Goal: Check status: Check status

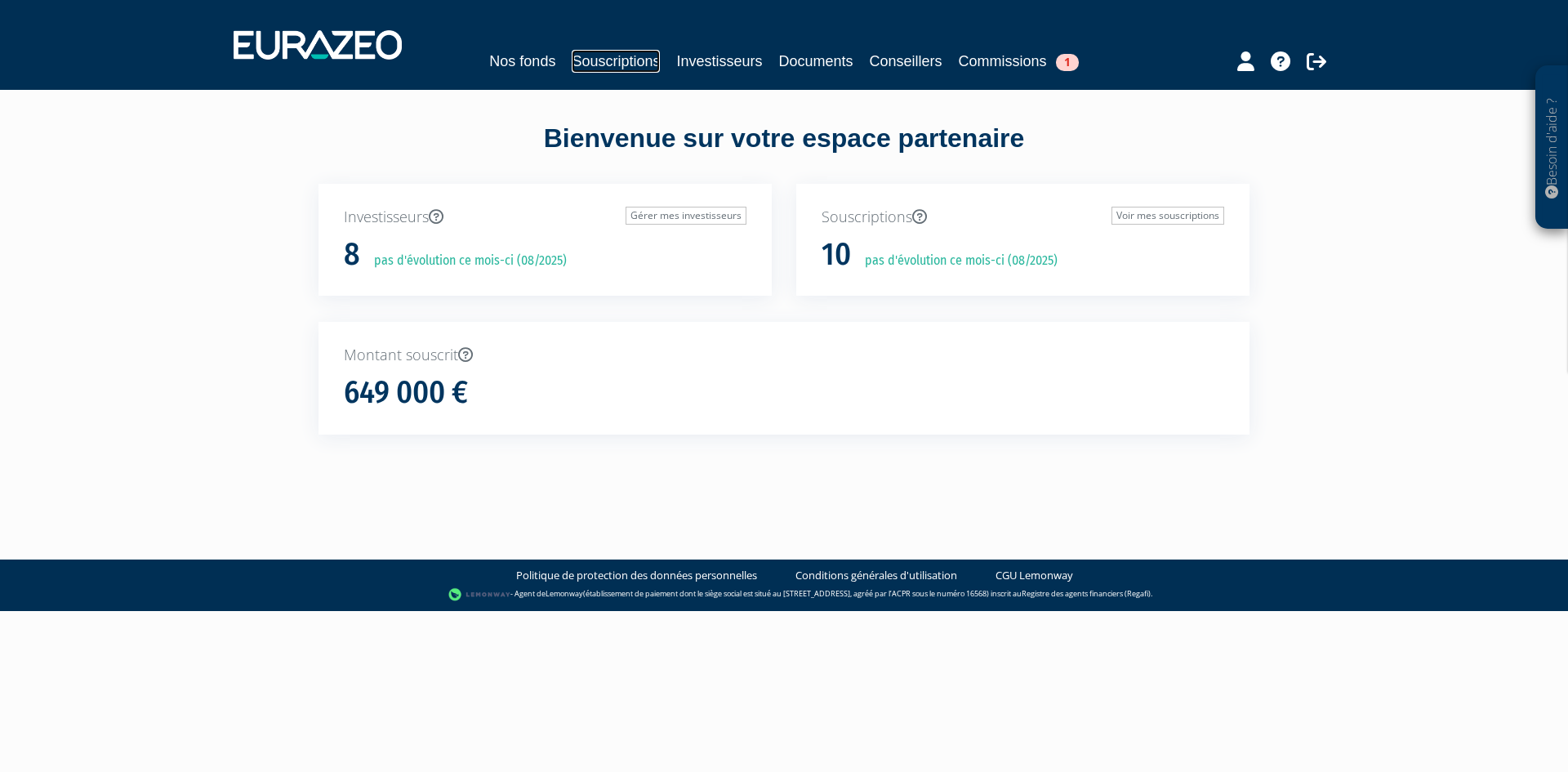
click at [613, 60] on link "Souscriptions" at bounding box center [616, 61] width 88 height 23
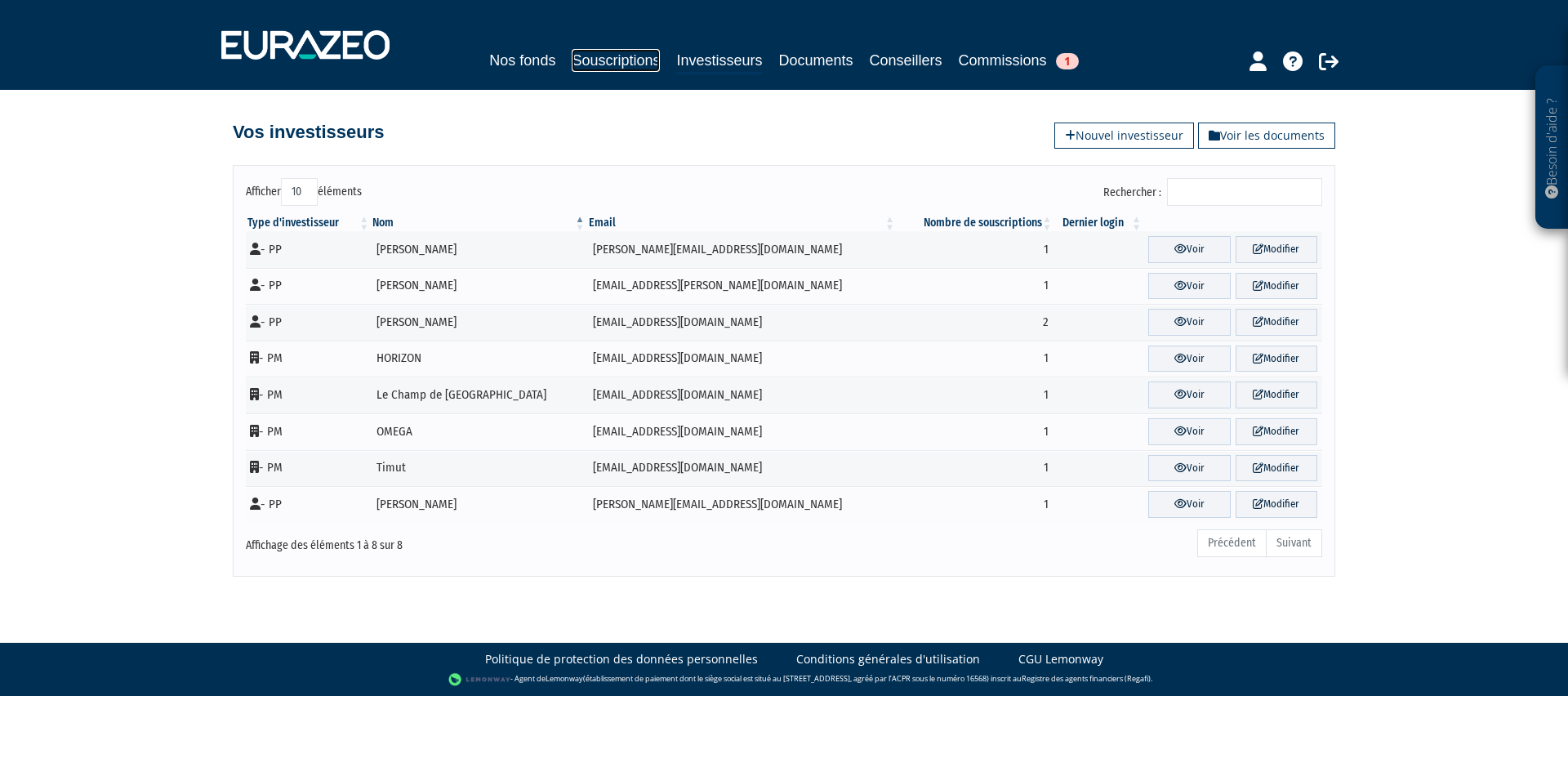
click at [622, 62] on link "Souscriptions" at bounding box center [616, 60] width 88 height 23
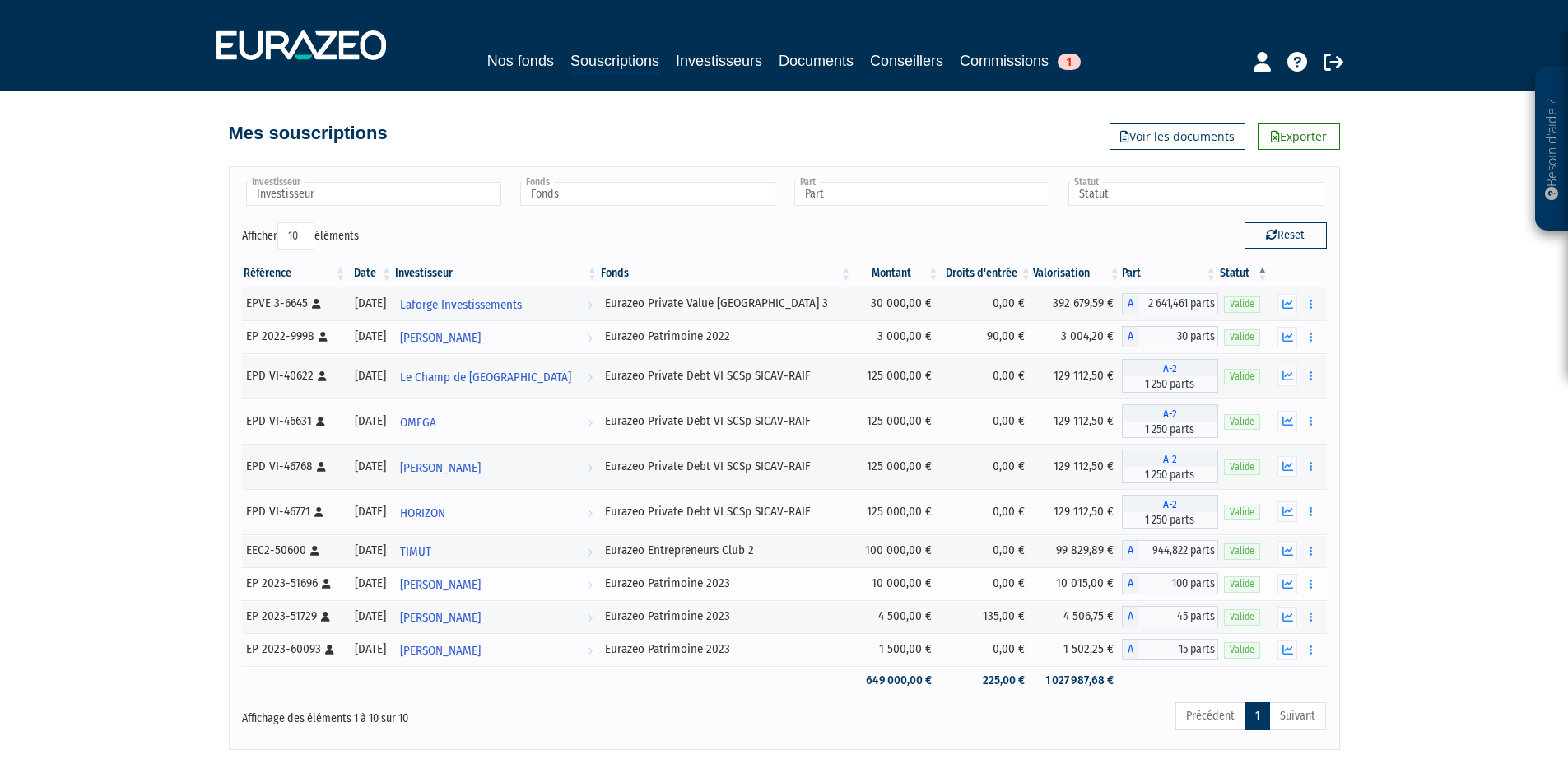
drag, startPoint x: 246, startPoint y: 585, endPoint x: 316, endPoint y: 584, distance: 70.0
click at [316, 584] on div "EP 2023-51696 [Français] Personne physique" at bounding box center [294, 583] width 96 height 17
copy div "EP 2023-51696"
click at [712, 615] on div "Eurazeo Patrimoine 2023" at bounding box center [726, 616] width 242 height 17
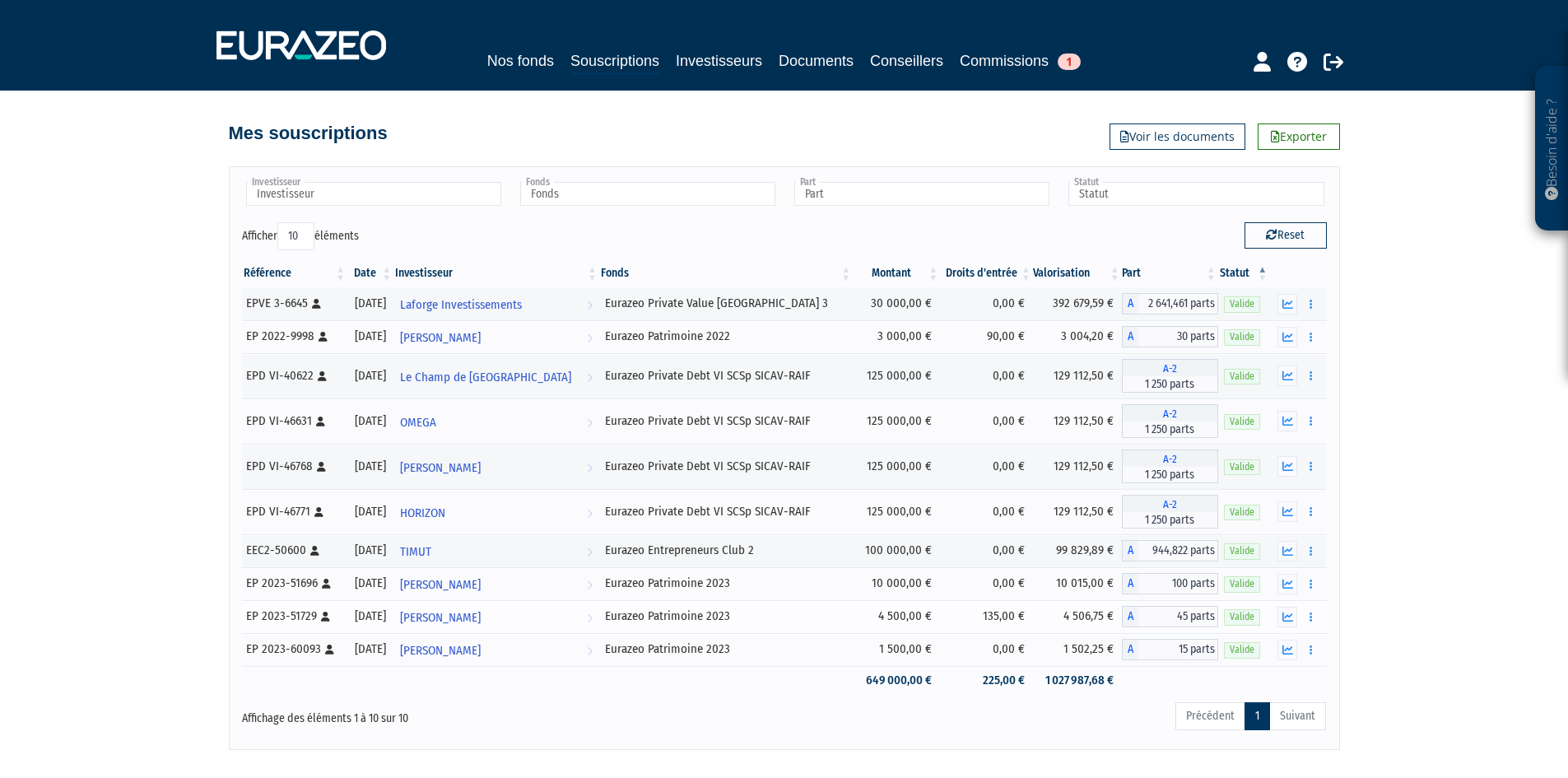
click at [712, 615] on div "Eurazeo Patrimoine 2023" at bounding box center [726, 616] width 242 height 17
copy tr "Eurazeo Patrimoine 2023"
click at [631, 615] on div "Eurazeo Patrimoine 2023" at bounding box center [726, 616] width 242 height 17
click at [1290, 582] on icon "button" at bounding box center [1287, 584] width 11 height 11
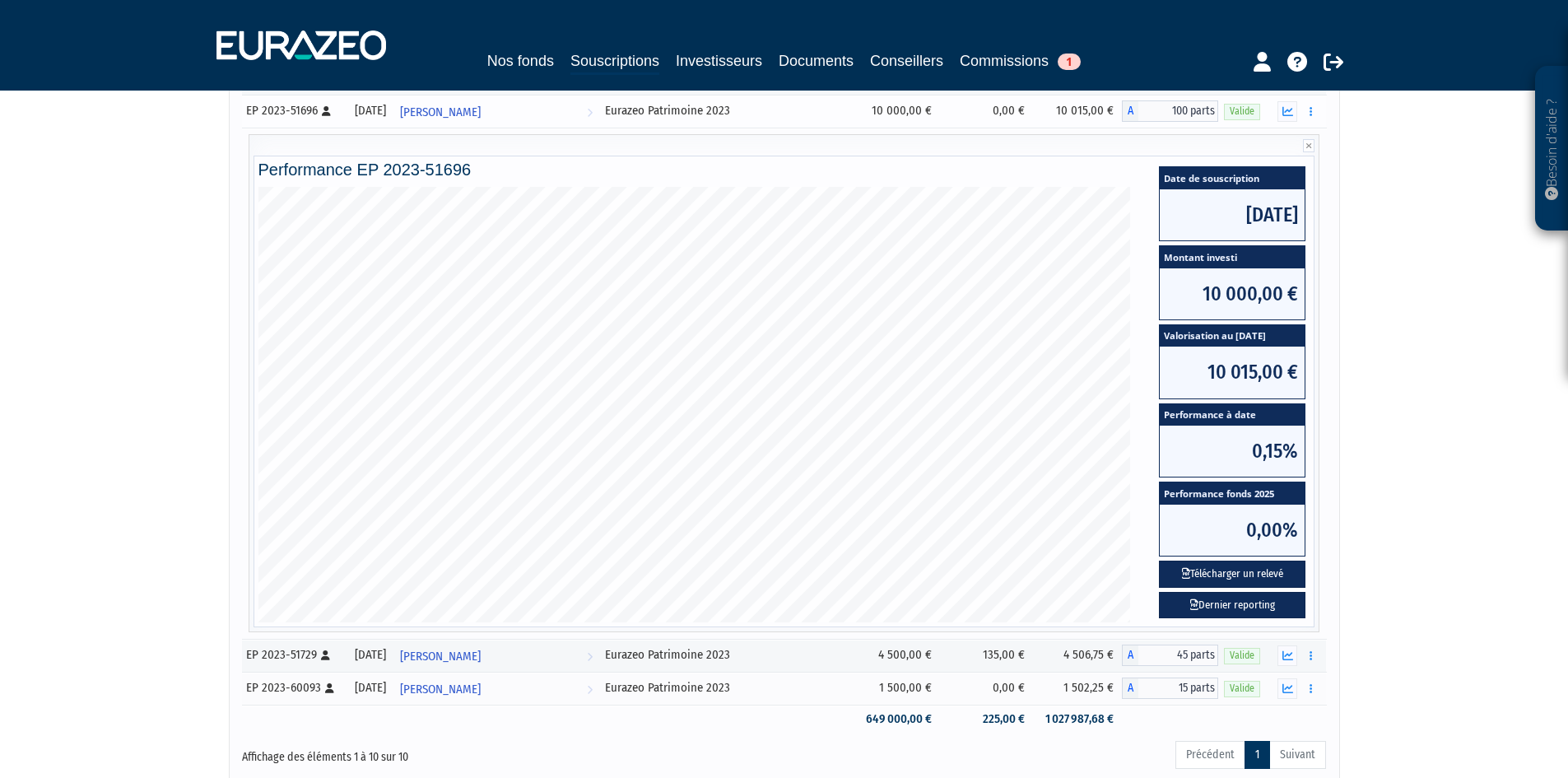
scroll to position [494, 0]
